Goal: Task Accomplishment & Management: Manage account settings

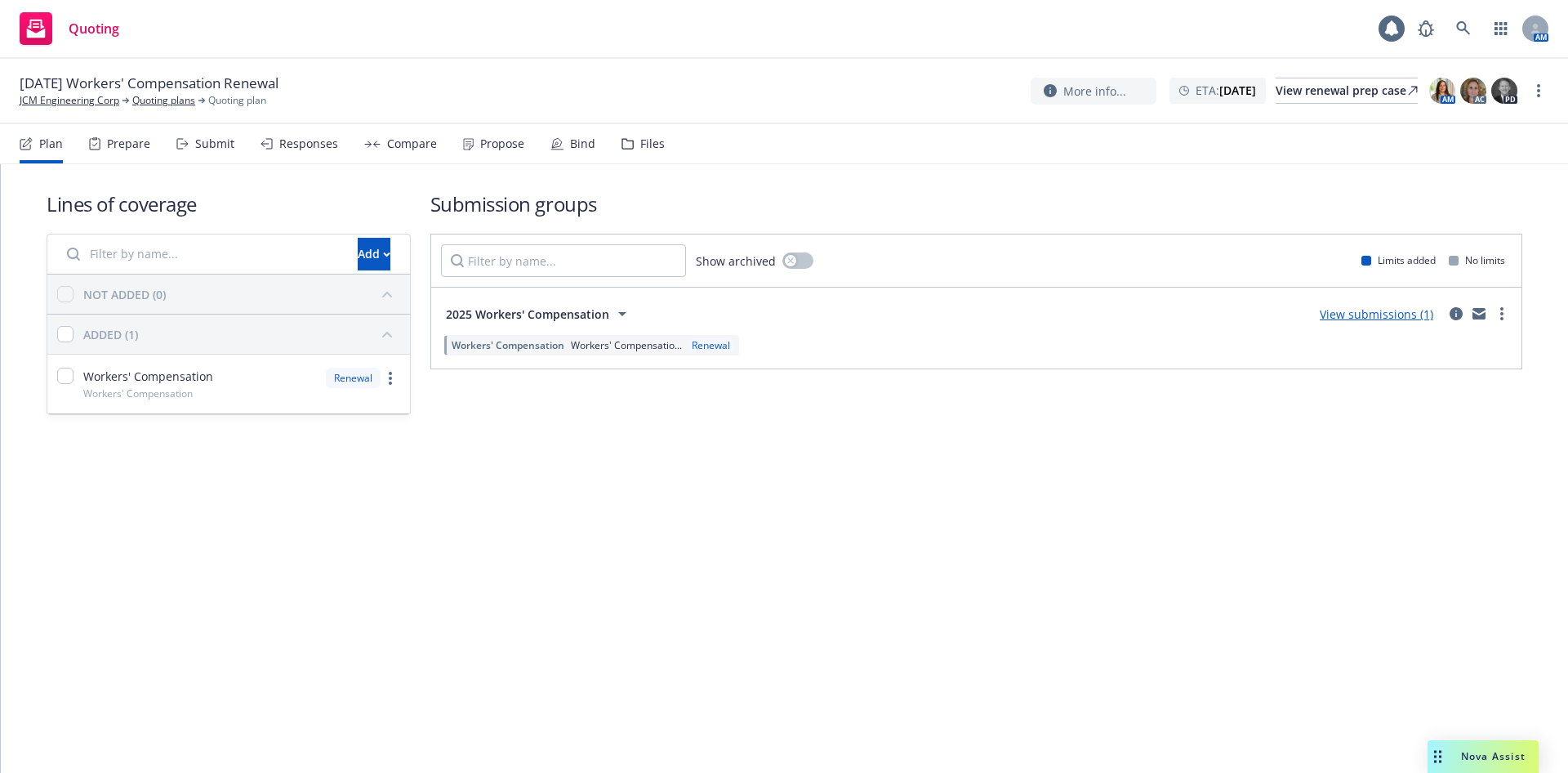
click at [642, 144] on div "Files" at bounding box center [653, 144] width 25 height 13
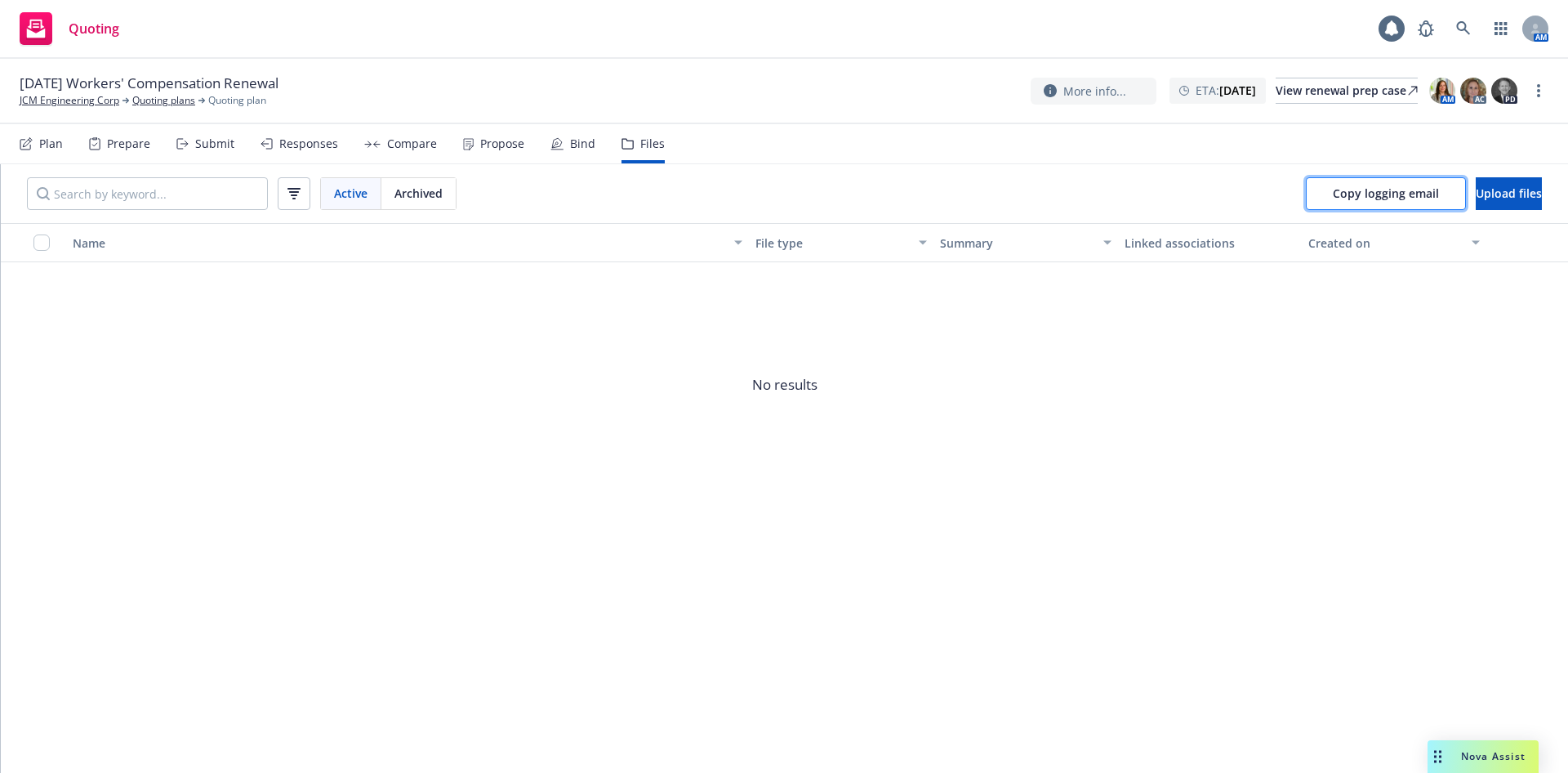
click at [1341, 198] on span "Copy logging email" at bounding box center [1386, 193] width 106 height 16
click at [1476, 195] on button "Upload files" at bounding box center [1509, 194] width 66 height 33
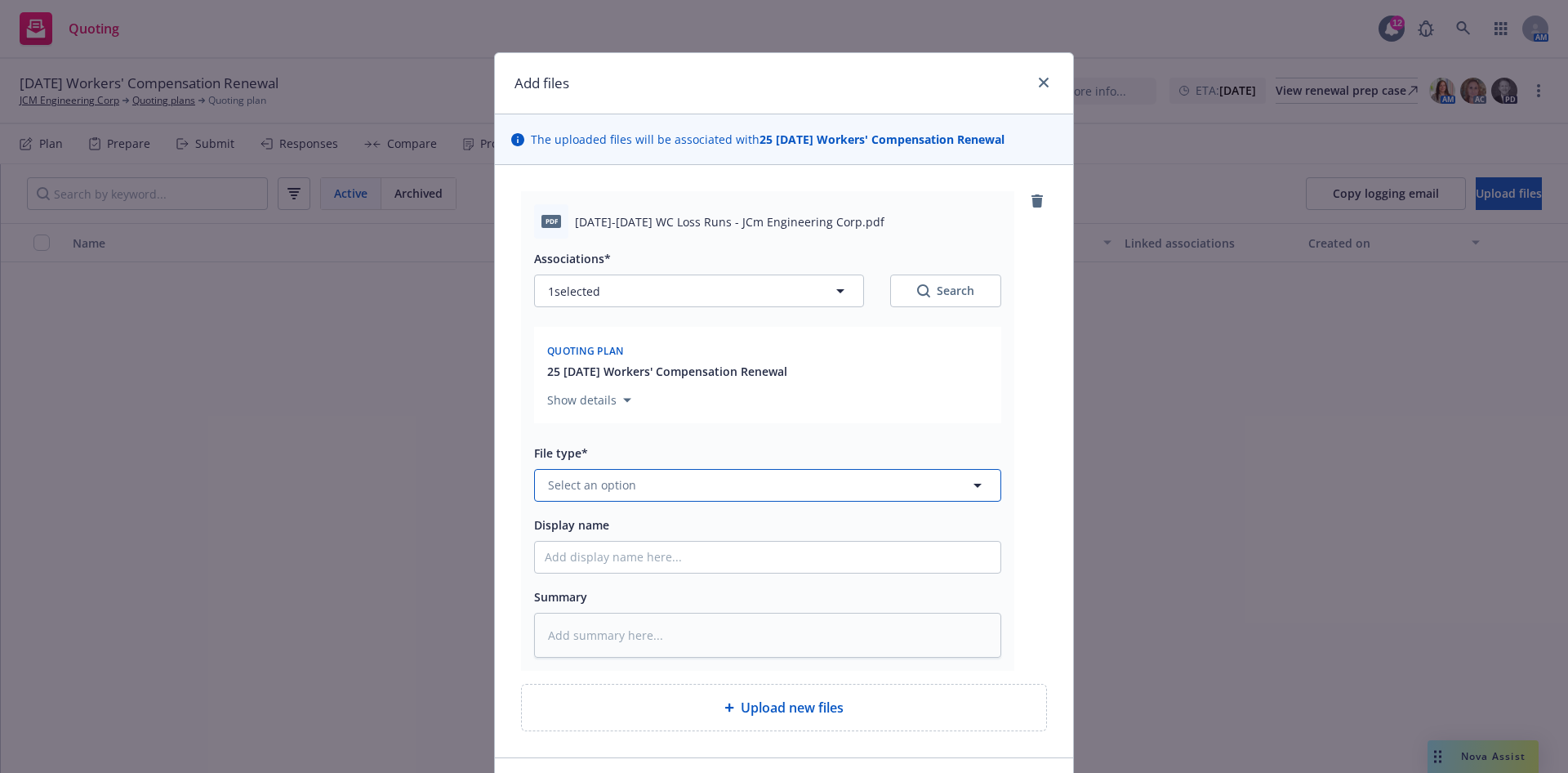
click at [760, 490] on button "Select an option" at bounding box center [768, 485] width 467 height 33
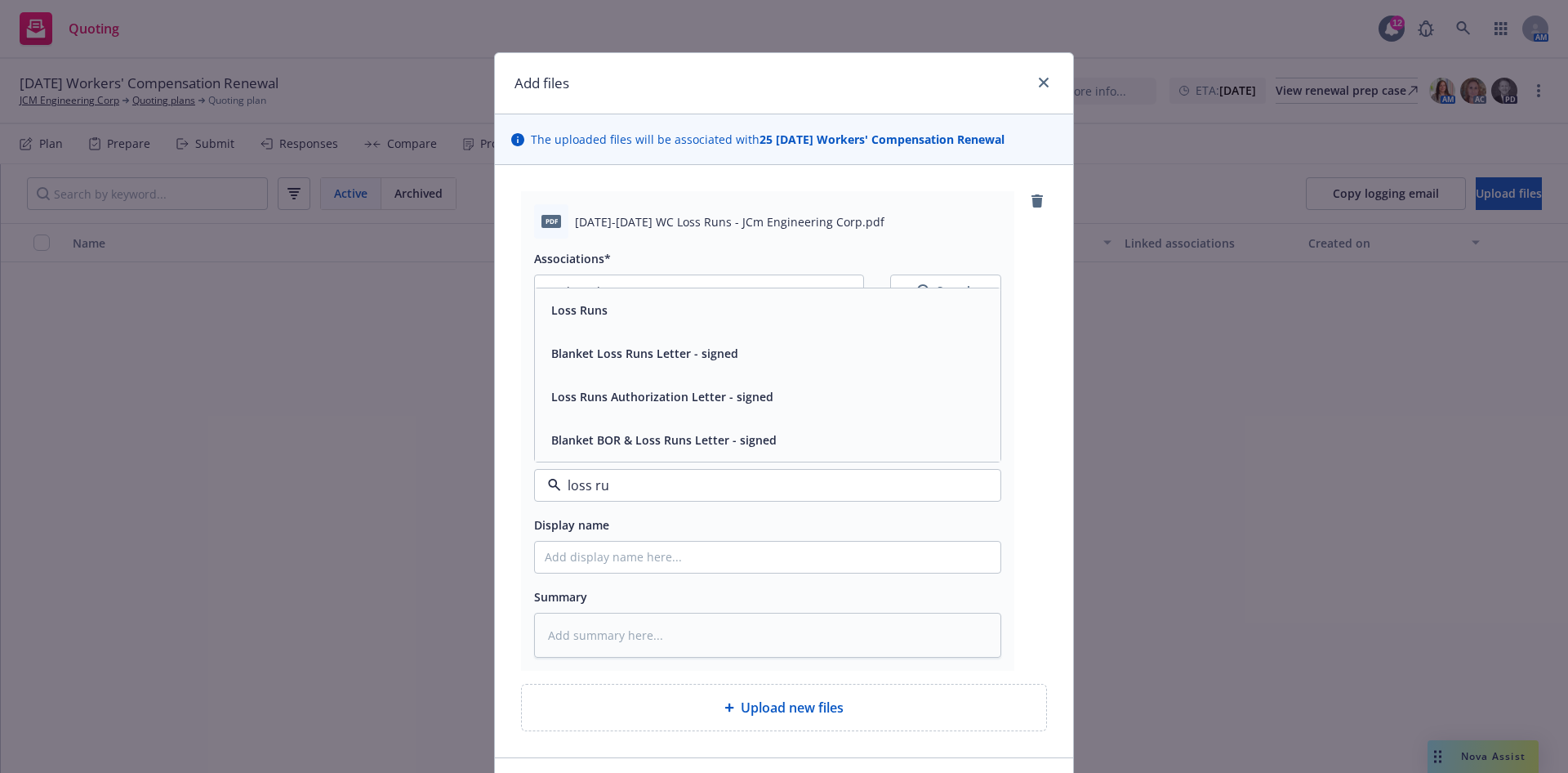
type input "loss run"
click at [574, 298] on div "Loss Runs" at bounding box center [578, 310] width 66 height 24
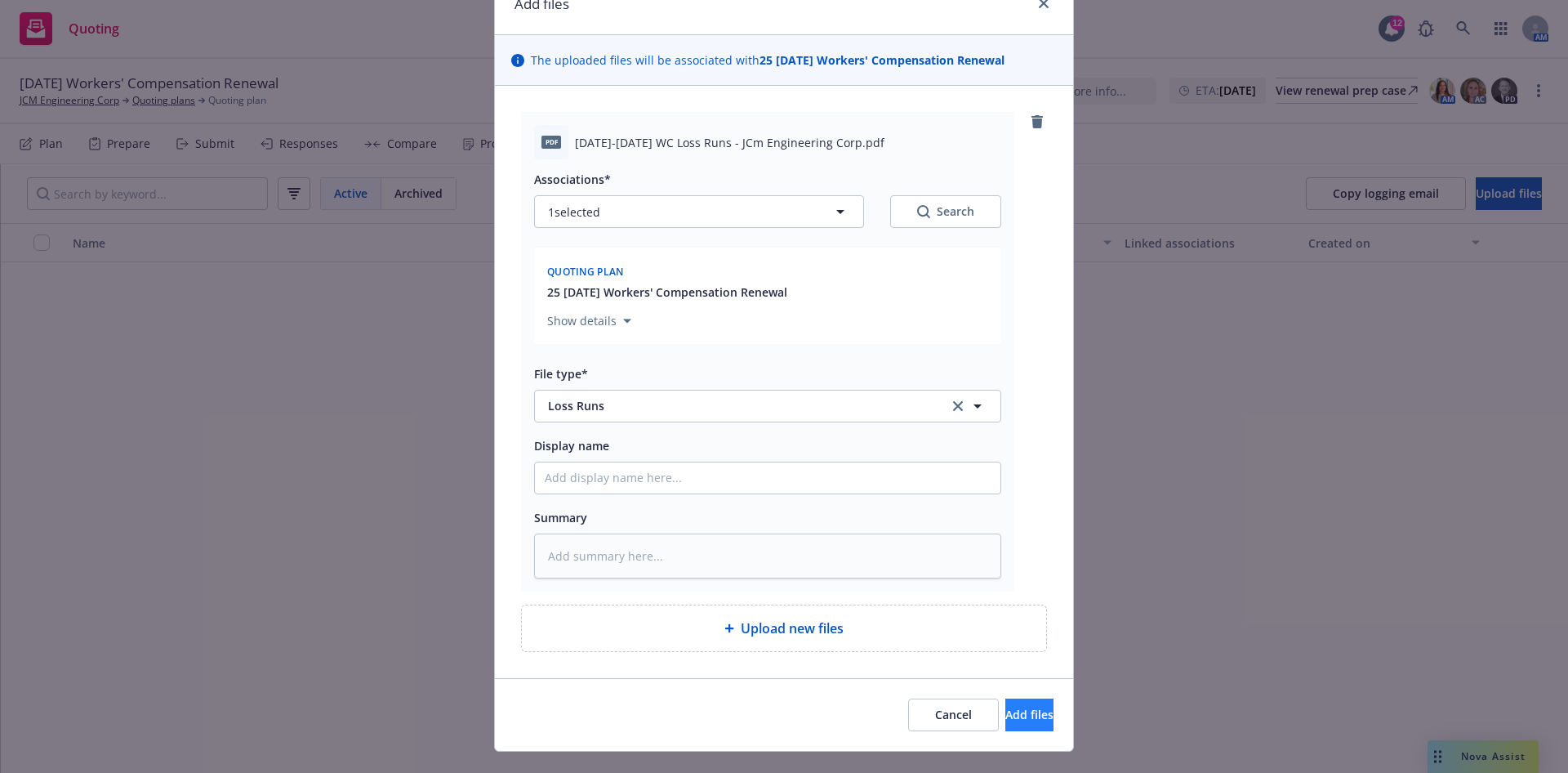
scroll to position [109, 0]
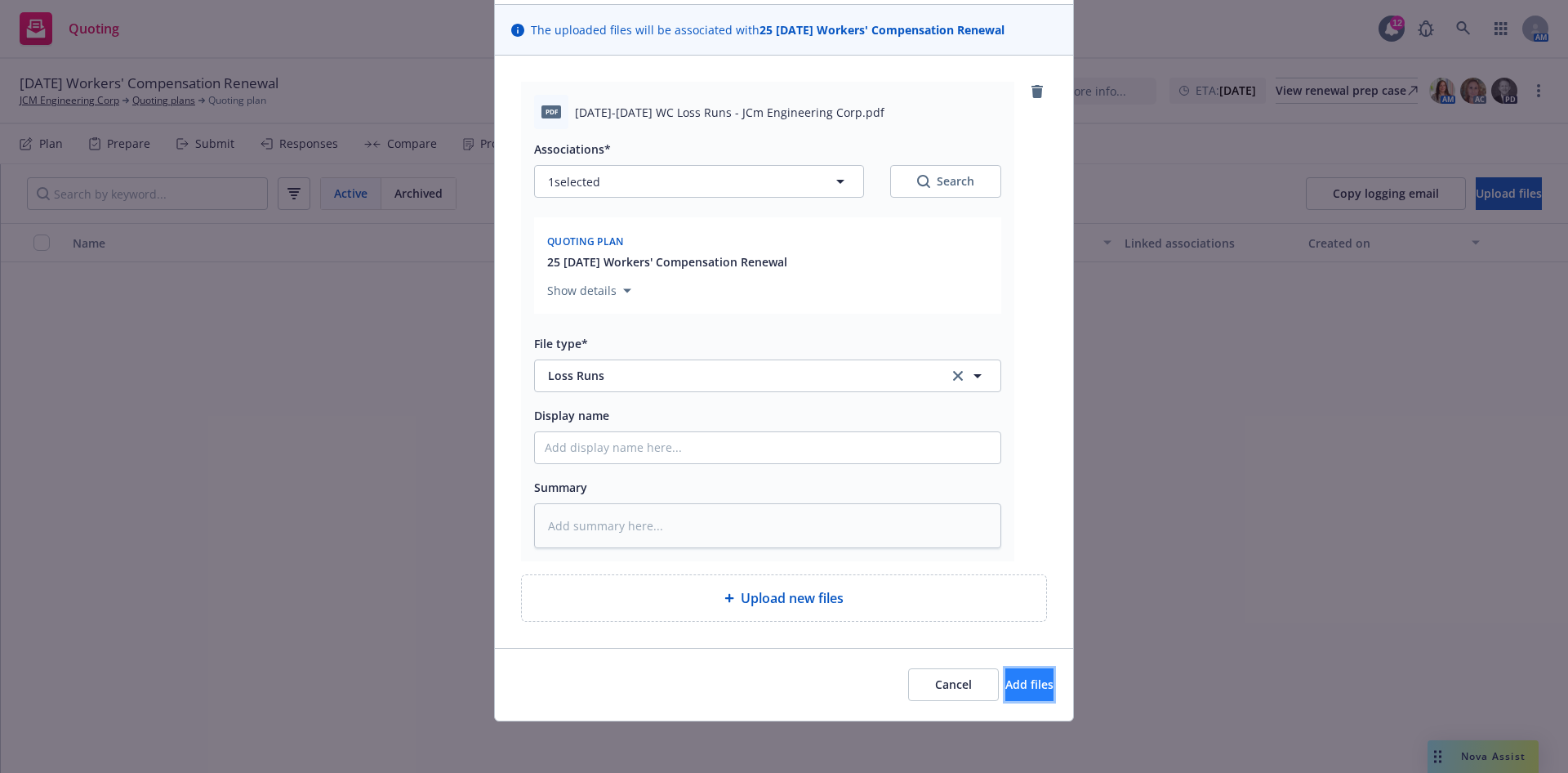
click at [1006, 677] on span "Add files" at bounding box center [1029, 684] width 48 height 16
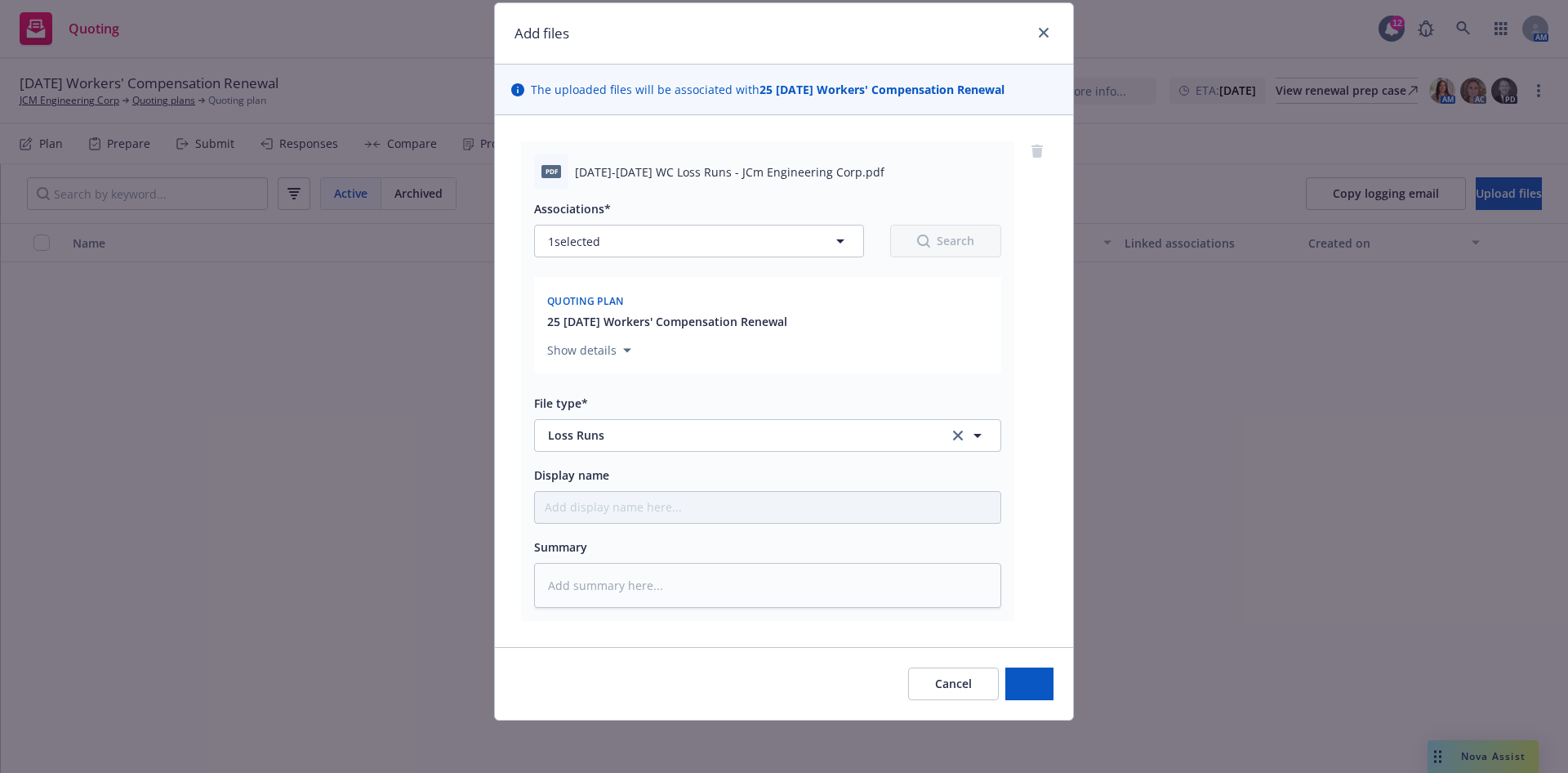
scroll to position [49, 0]
type textarea "x"
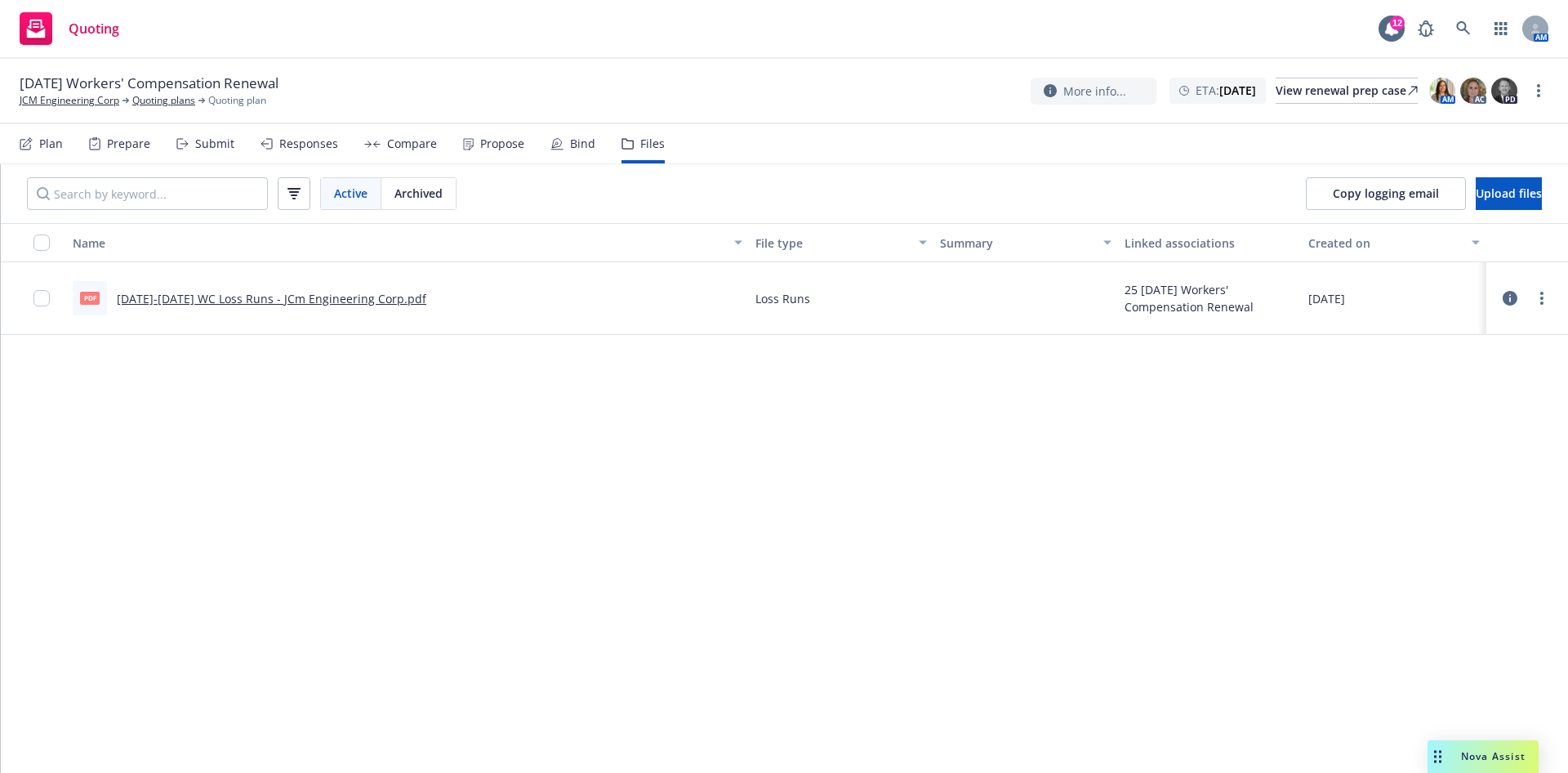
click at [471, 518] on div "Name File type Summary Linked associations Created on pdf [DATE]-[DATE] WC Loss…" at bounding box center [784, 499] width 1567 height 551
